Goal: Task Accomplishment & Management: Manage account settings

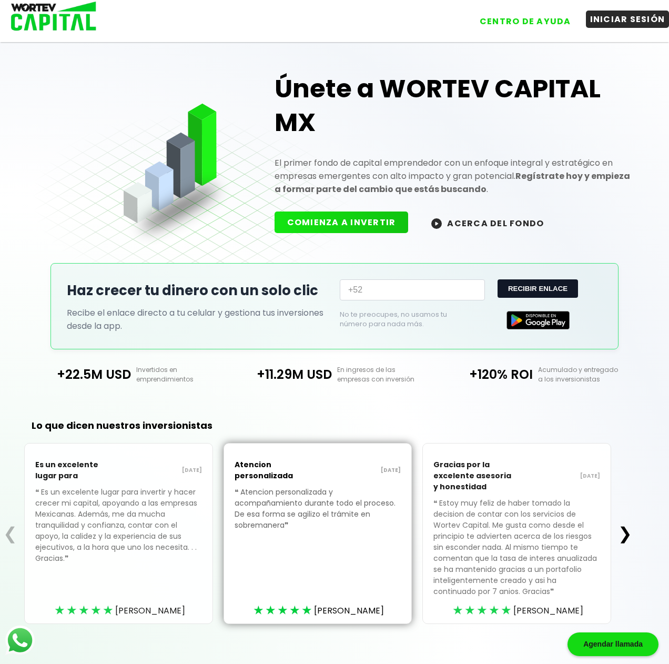
click at [604, 19] on button "INICIAR SESIÓN" at bounding box center [628, 19] width 84 height 17
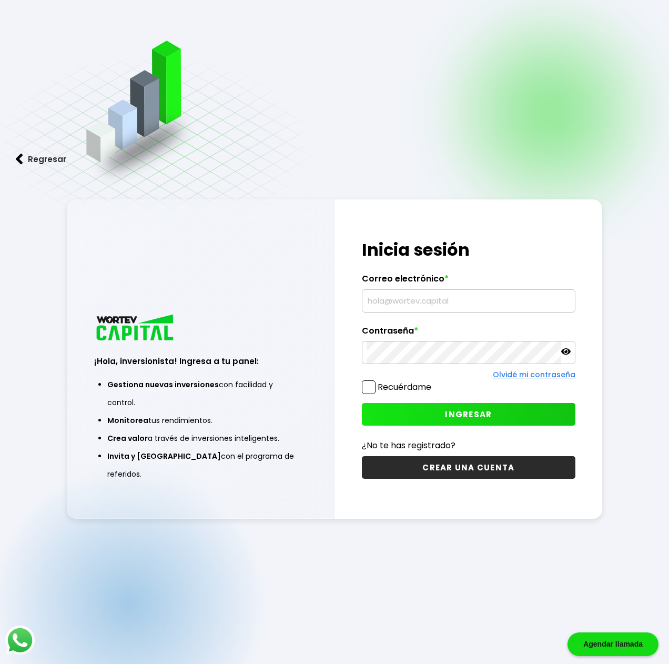
click at [383, 298] on input "text" at bounding box center [469, 301] width 204 height 22
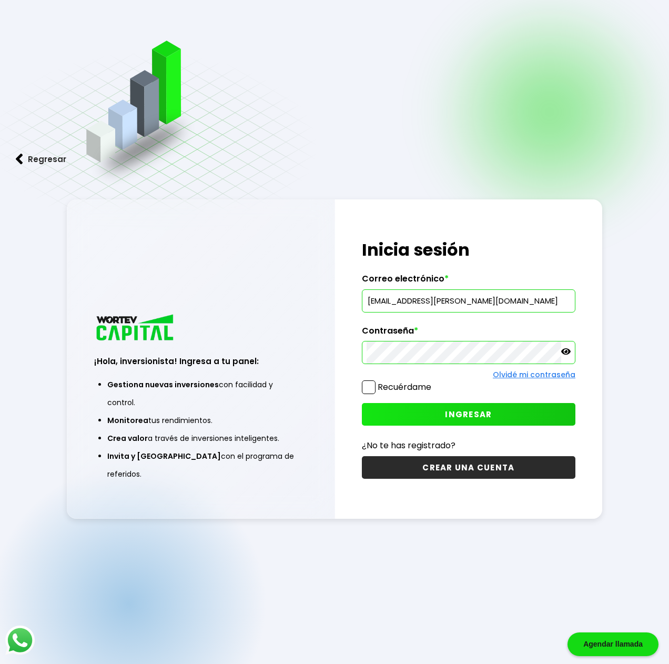
type input "[EMAIL_ADDRESS][PERSON_NAME][DOMAIN_NAME]"
click at [373, 386] on span at bounding box center [369, 387] width 14 height 14
click at [434, 382] on input "Recuérdame" at bounding box center [434, 382] width 0 height 0
click at [428, 414] on button "INGRESAR" at bounding box center [469, 414] width 214 height 23
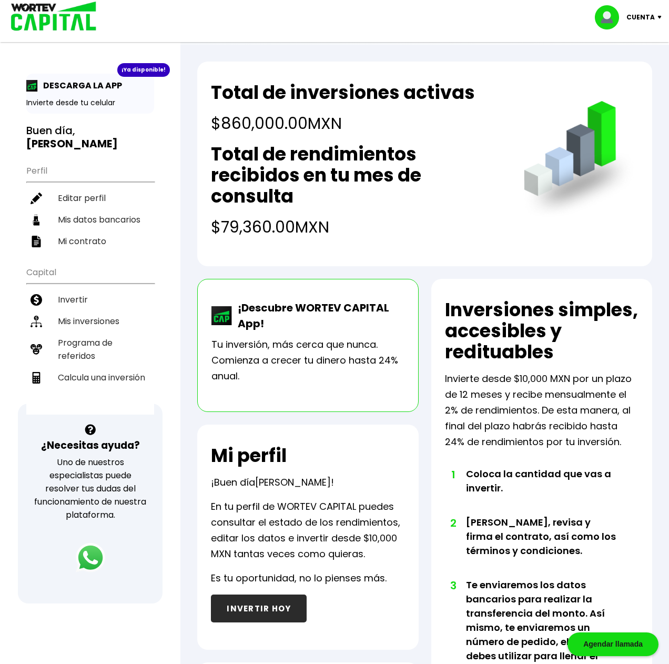
click at [656, 17] on img at bounding box center [662, 17] width 14 height 3
click at [624, 76] on li "Cerrar sesión" at bounding box center [630, 70] width 84 height 22
